Goal: Transaction & Acquisition: Book appointment/travel/reservation

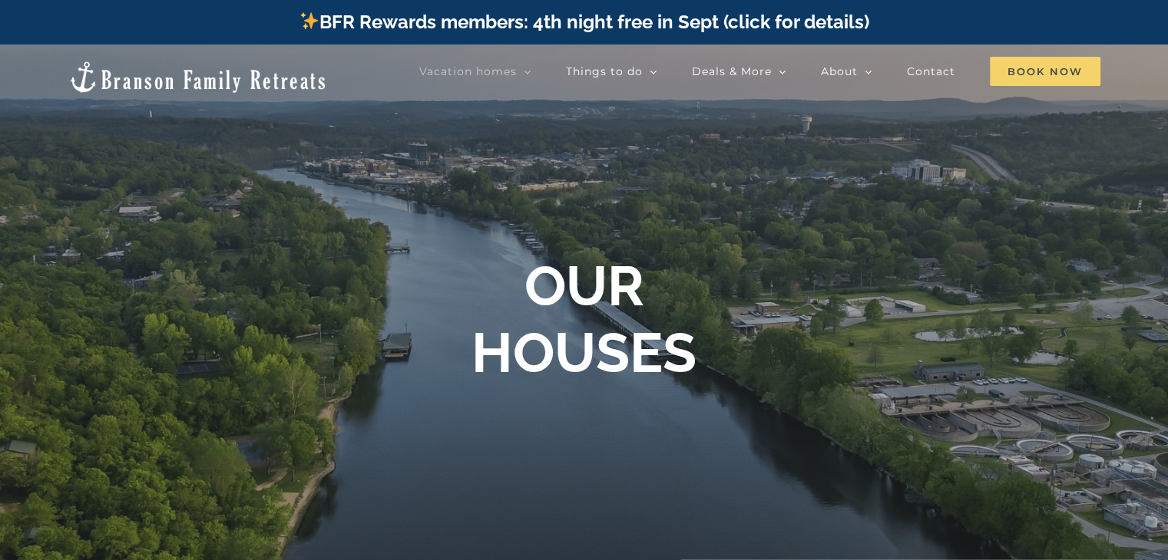
click at [1045, 68] on span "Book Now" at bounding box center [1045, 71] width 111 height 29
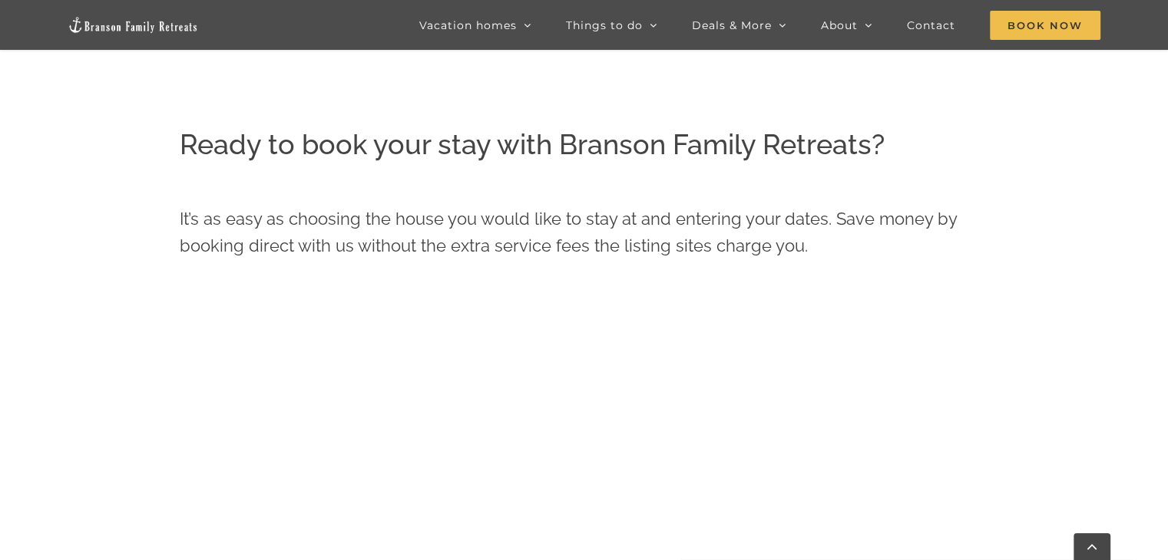
scroll to position [714, 0]
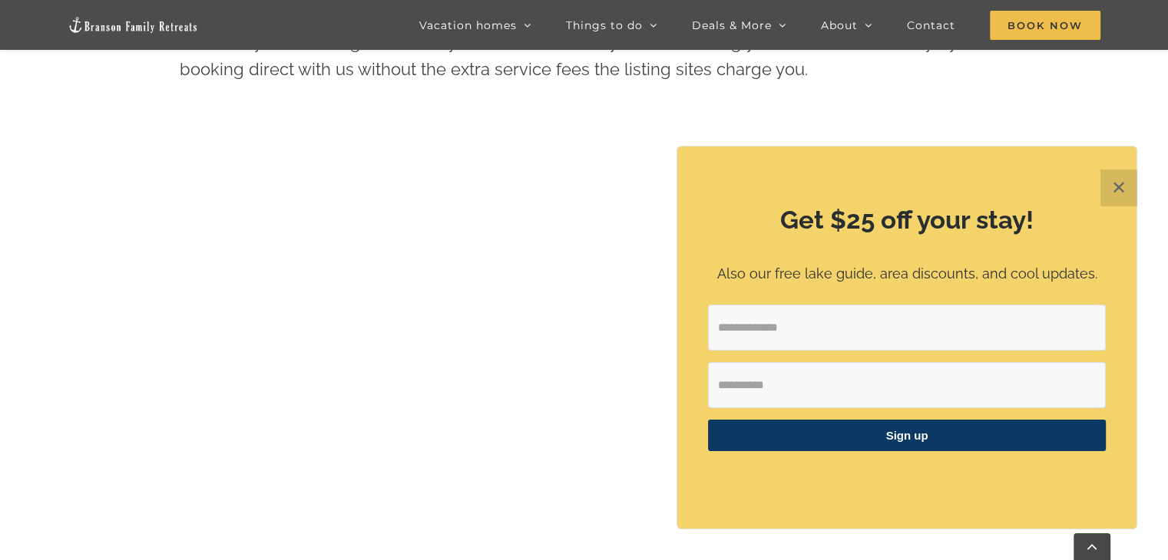
click at [1117, 186] on button "✕" at bounding box center [1118, 188] width 37 height 37
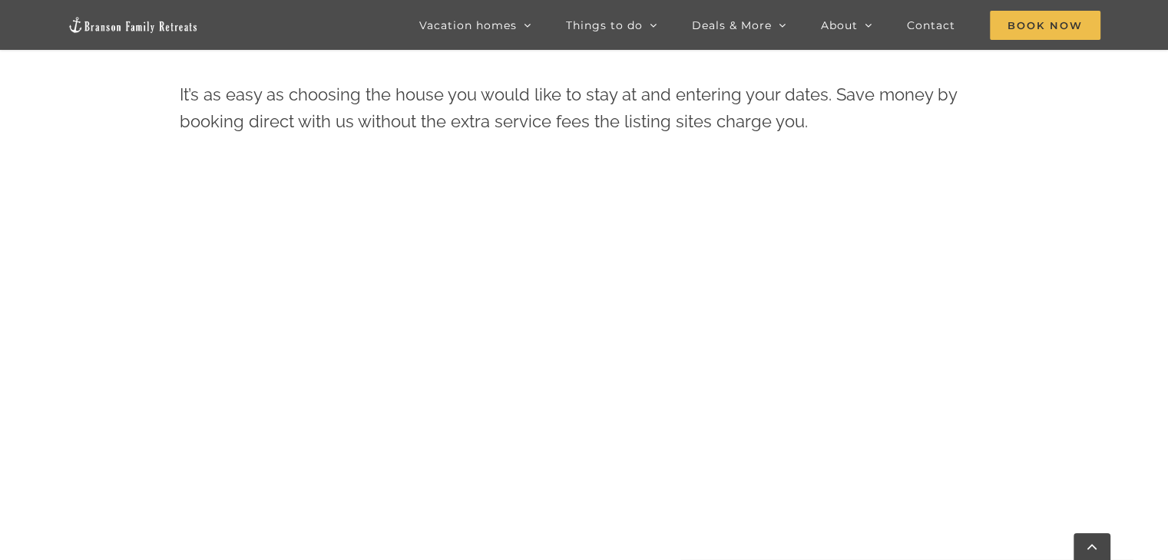
scroll to position [560, 0]
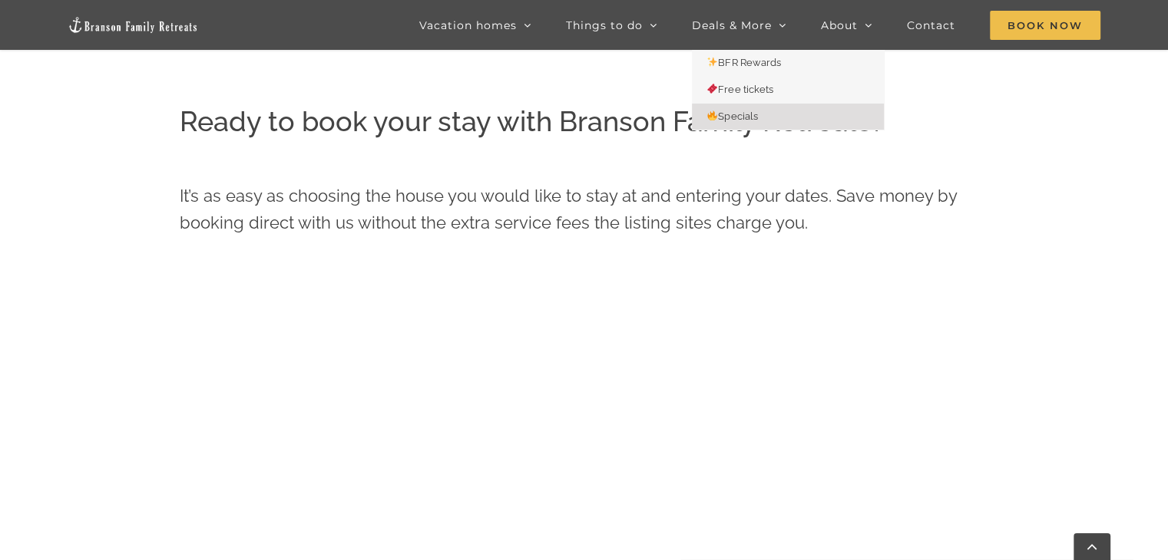
click at [746, 112] on span "Specials" at bounding box center [732, 117] width 51 height 12
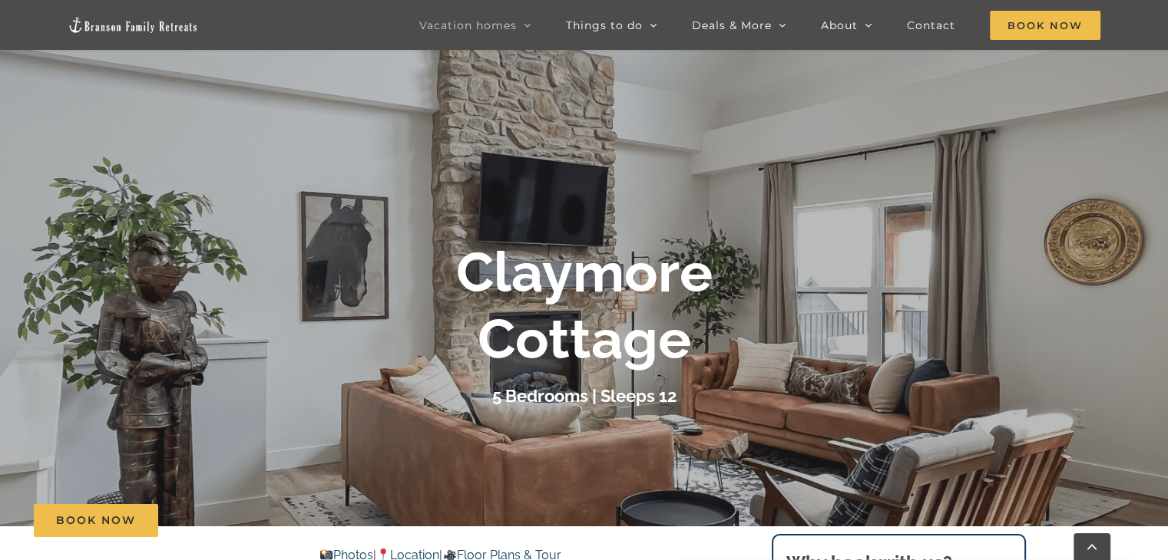
scroll to position [77, 0]
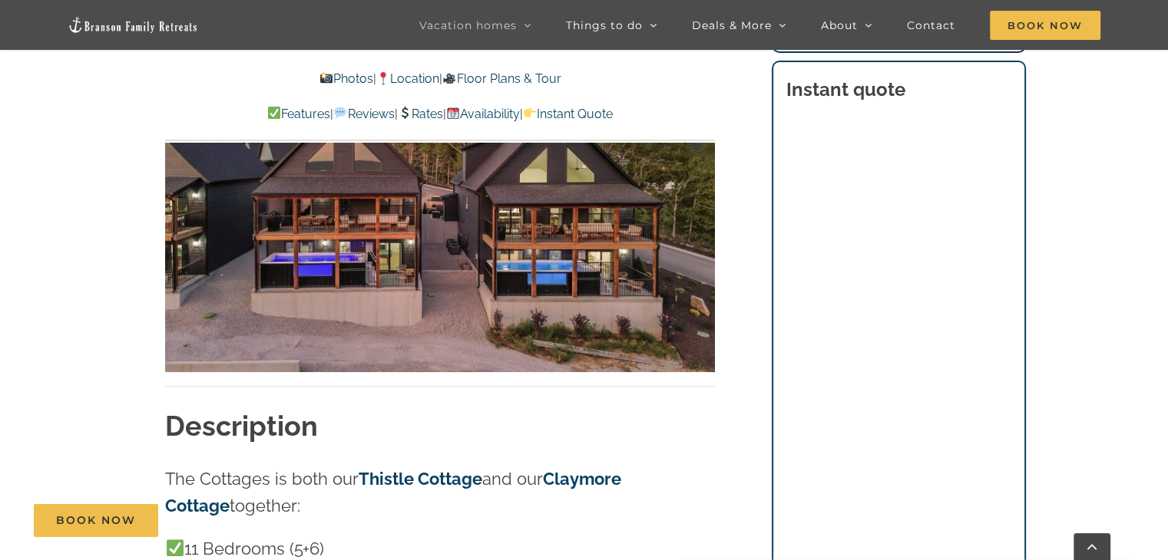
scroll to position [998, 0]
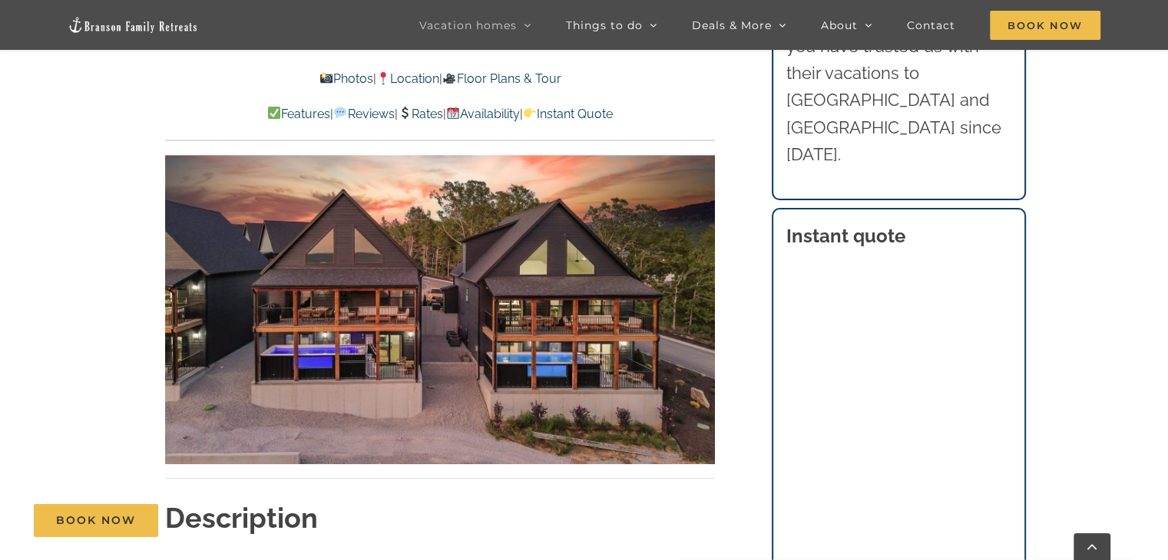
scroll to position [691, 0]
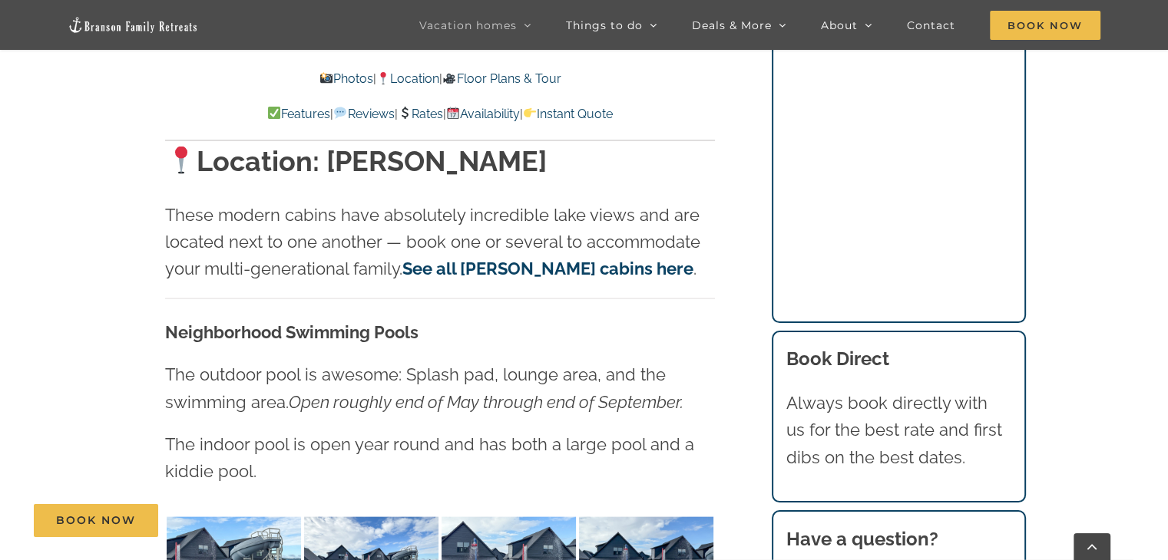
scroll to position [2994, 0]
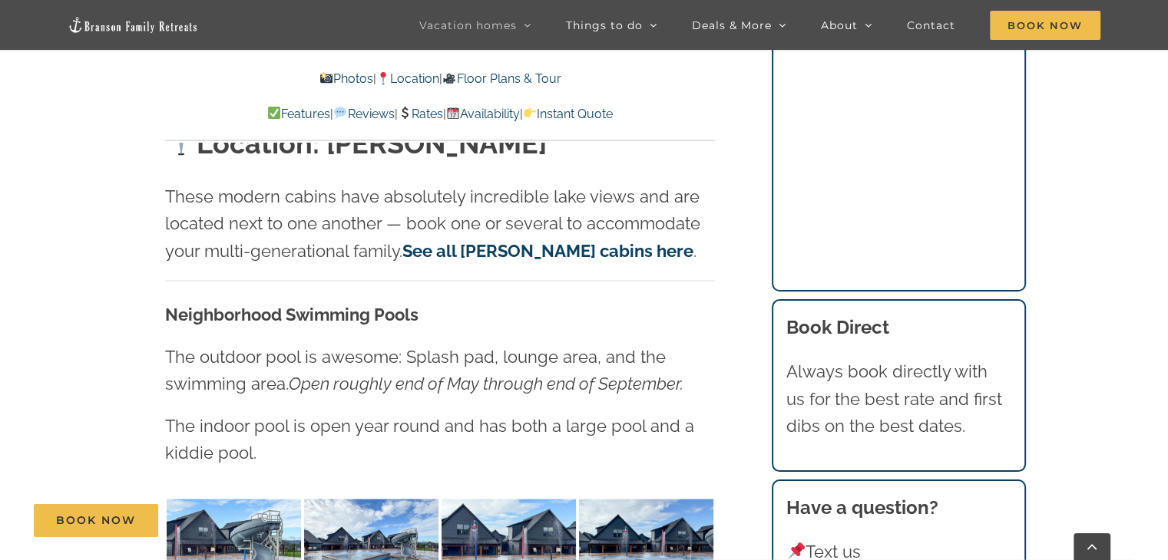
scroll to position [3071, 0]
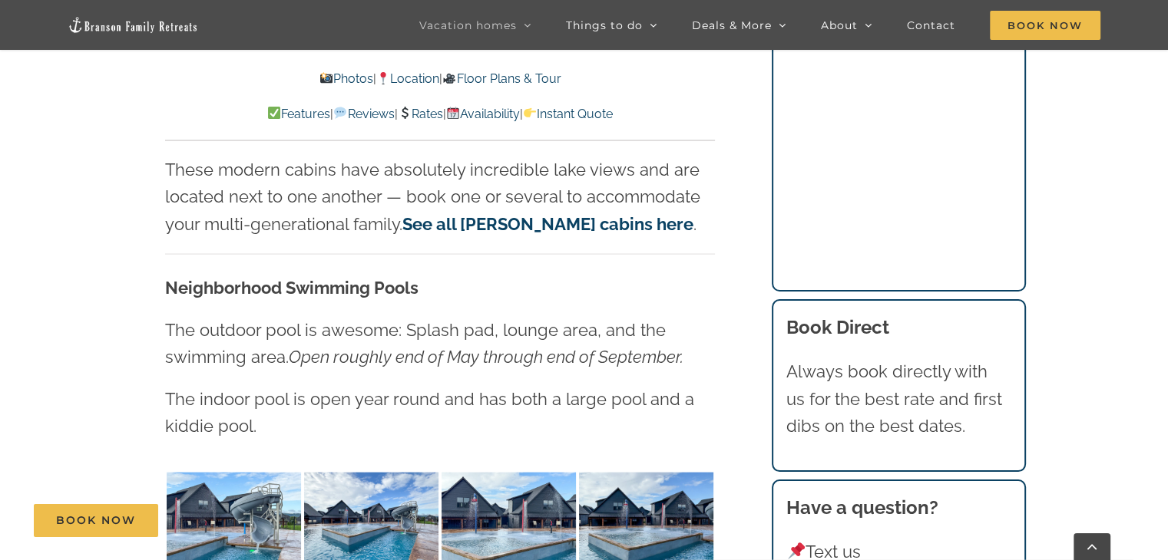
click at [510, 225] on link "See all Rocky Shores cabins here" at bounding box center [547, 224] width 291 height 20
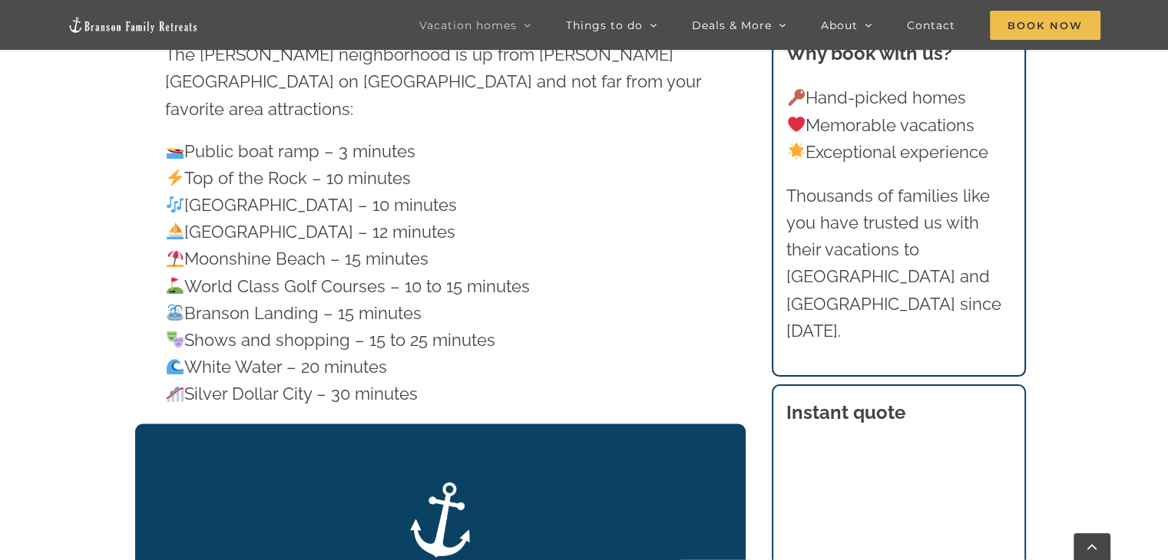
scroll to position [2226, 0]
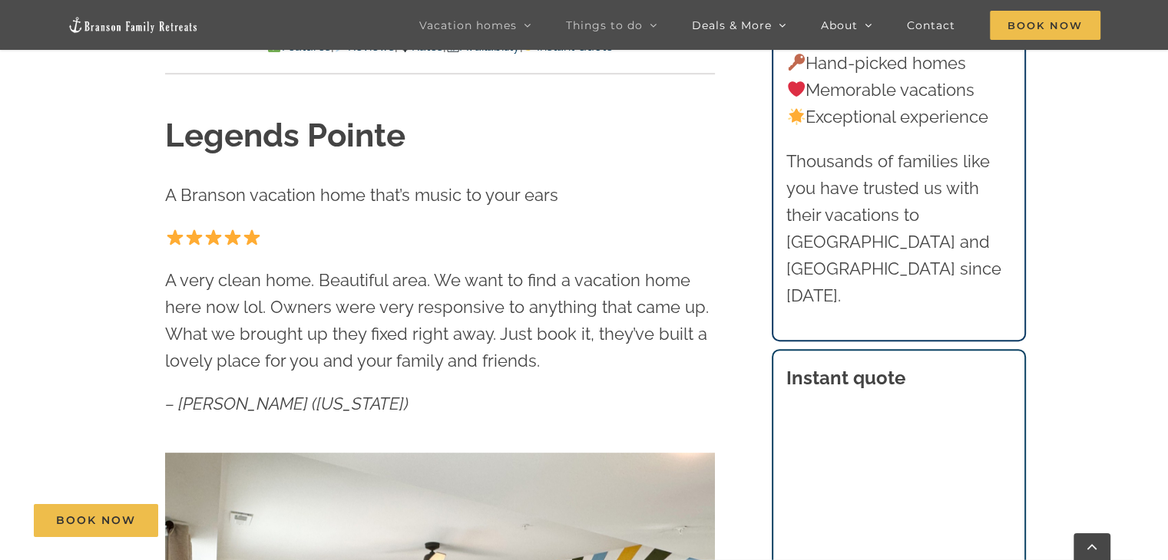
scroll to position [514, 0]
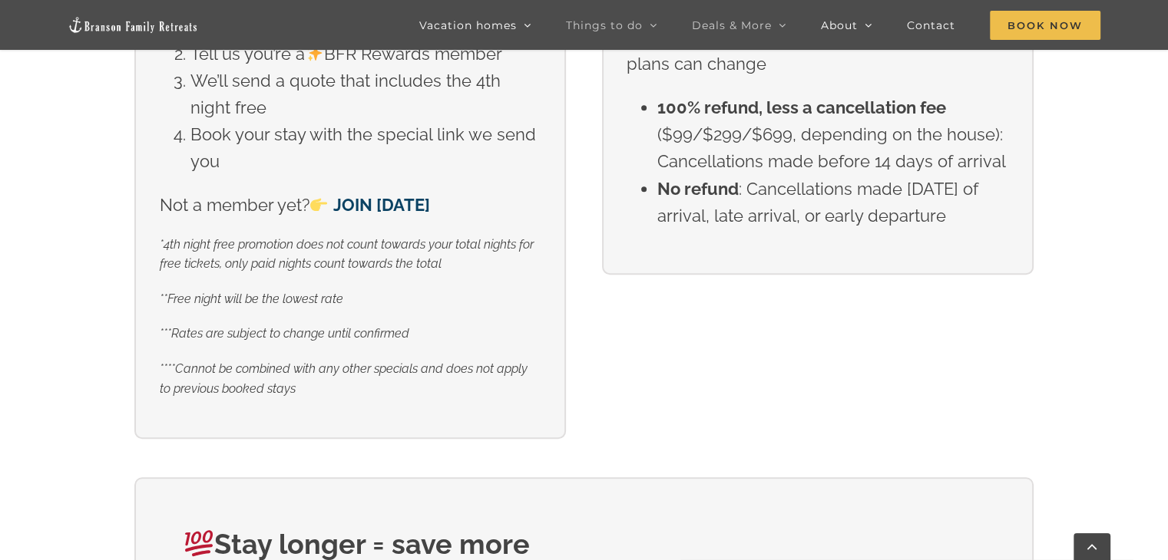
scroll to position [614, 0]
